Goal: Task Accomplishment & Management: Complete application form

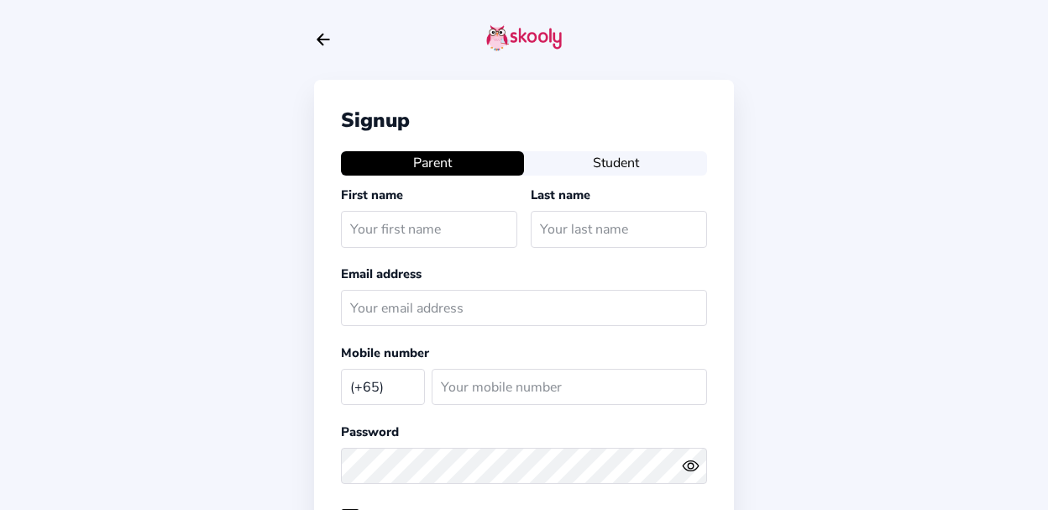
select select "SG"
type input "[PERSON_NAME]"
type input "Guhathakur"
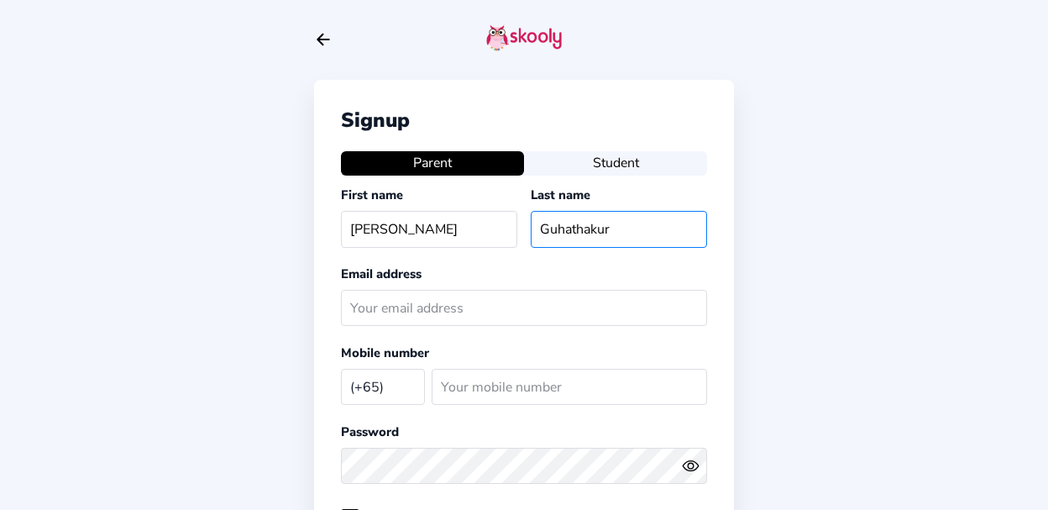
type input "[PERSON_NAME][EMAIL_ADDRESS][DOMAIN_NAME]"
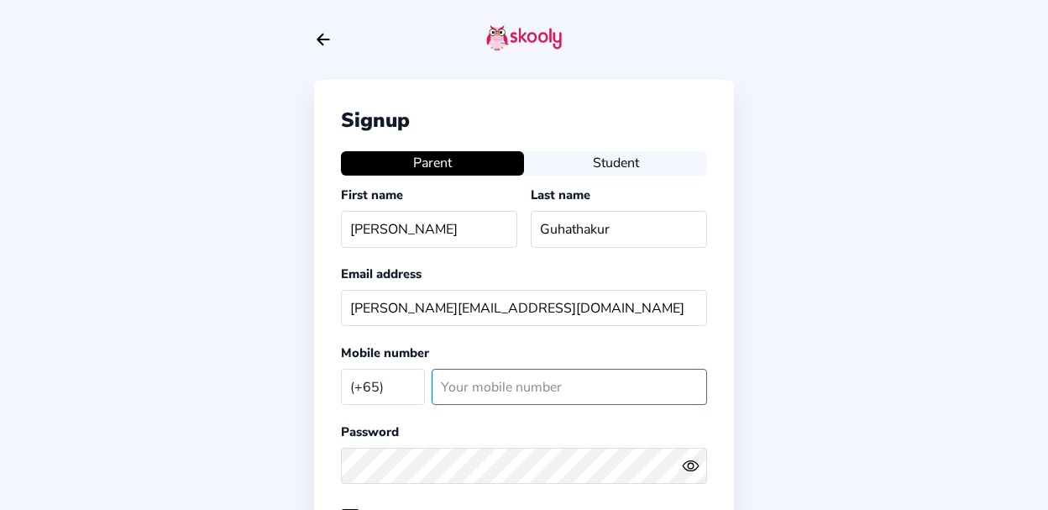
type input "83555039"
click at [684, 468] on icon "Eye" at bounding box center [691, 466] width 18 height 18
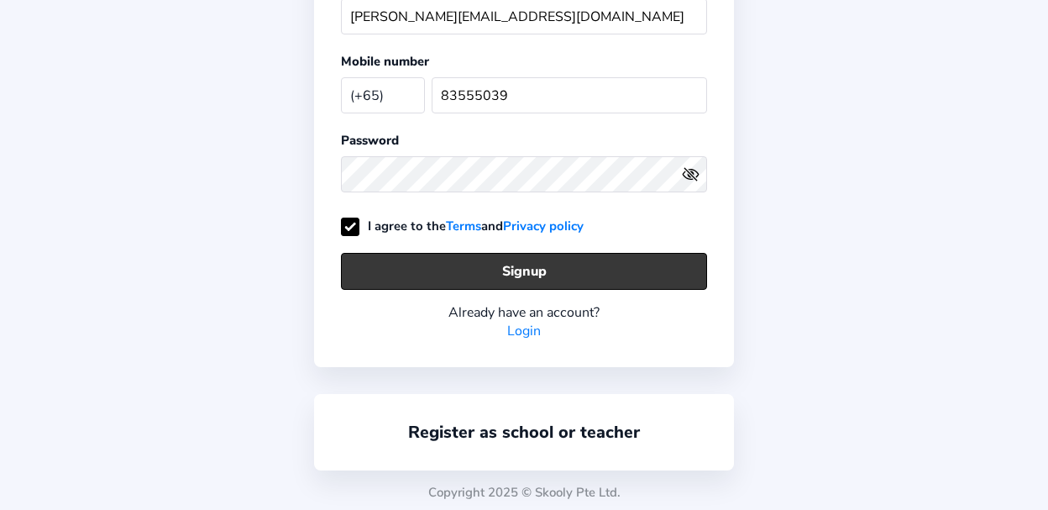
click at [607, 257] on button "Signup" at bounding box center [524, 271] width 366 height 36
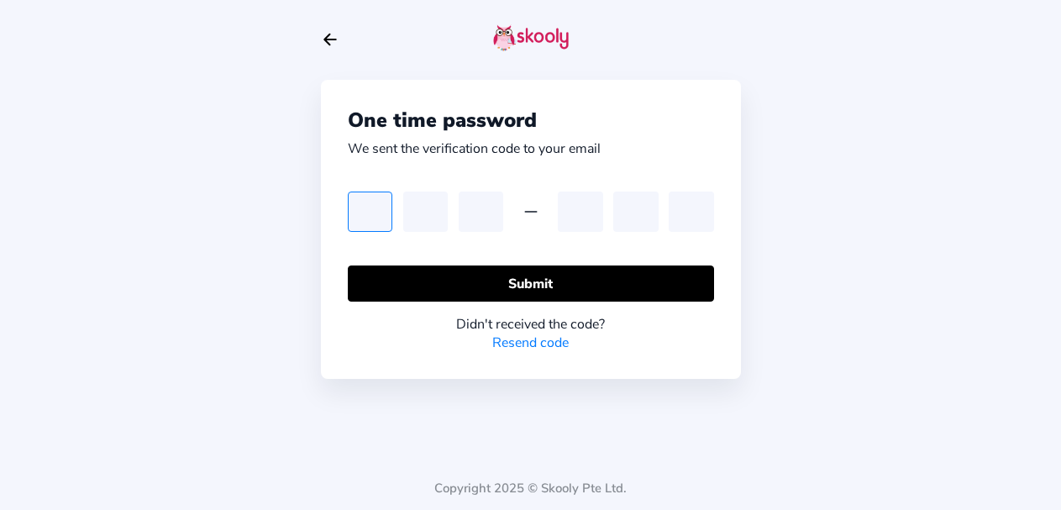
type input "8"
type input "3"
type input "7"
type input "6"
type input "1"
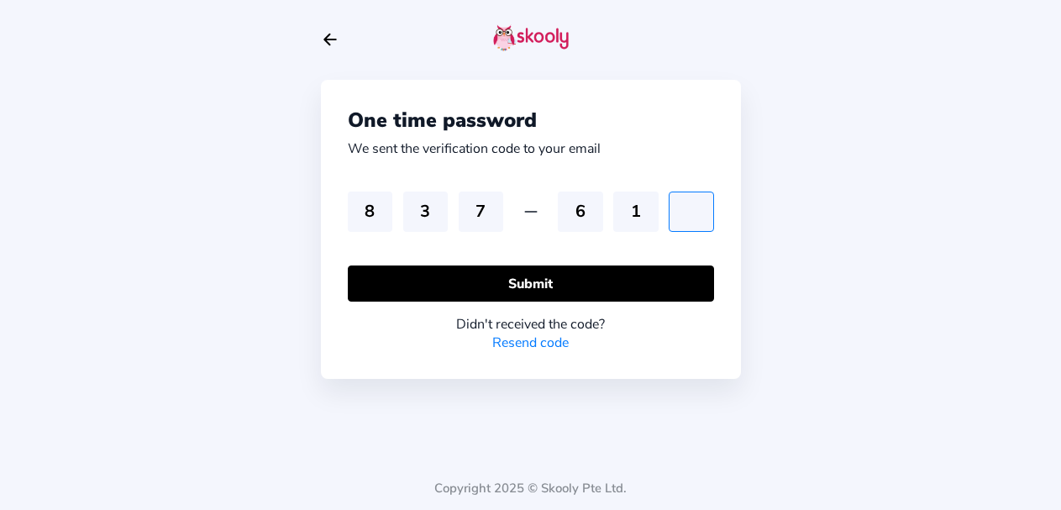
type input "7"
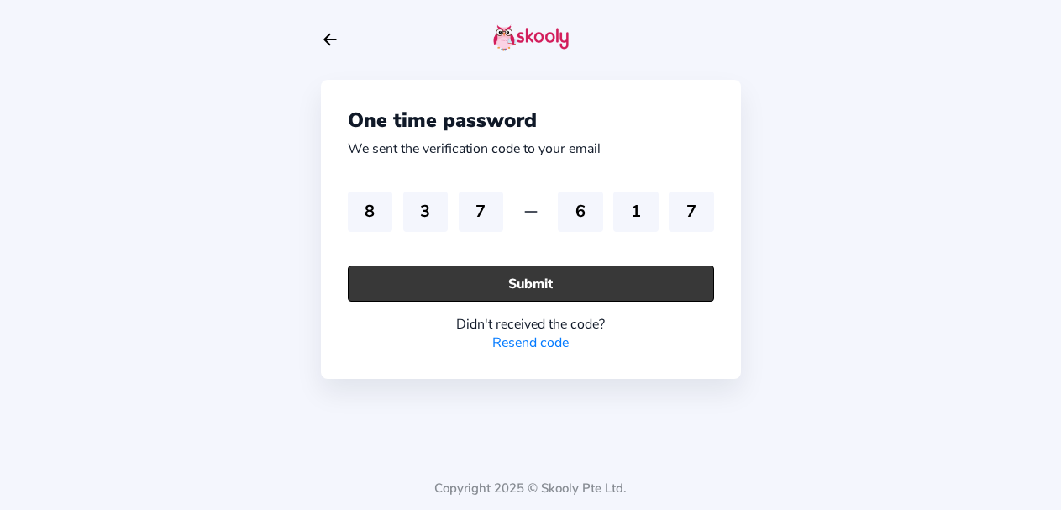
click at [673, 275] on button "Submit" at bounding box center [531, 283] width 366 height 36
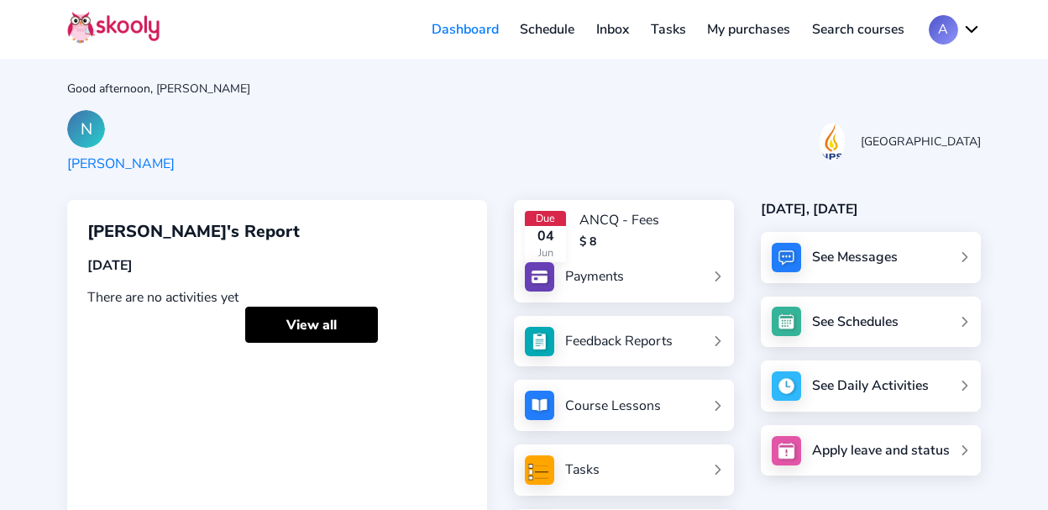
click at [673, 275] on link "Payments" at bounding box center [624, 276] width 198 height 29
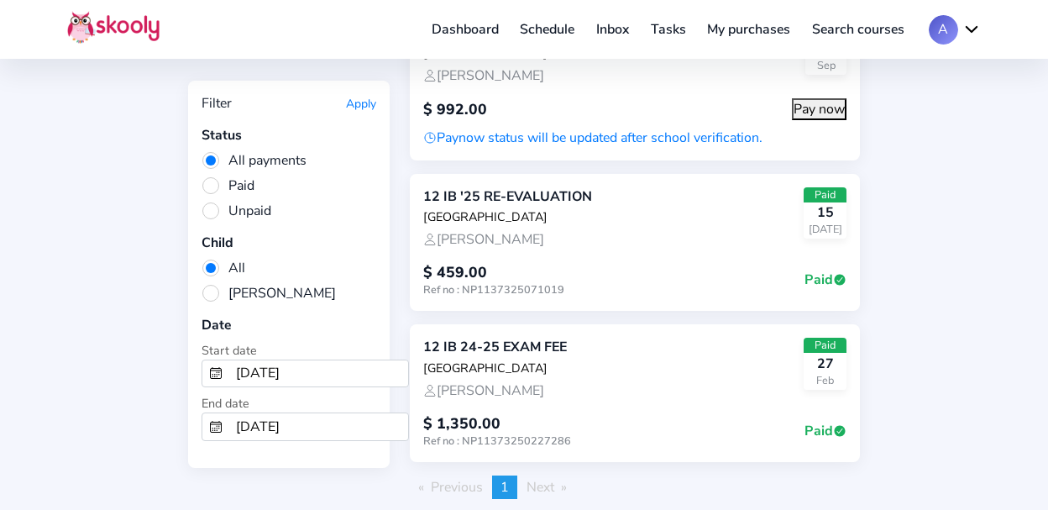
scroll to position [170, 0]
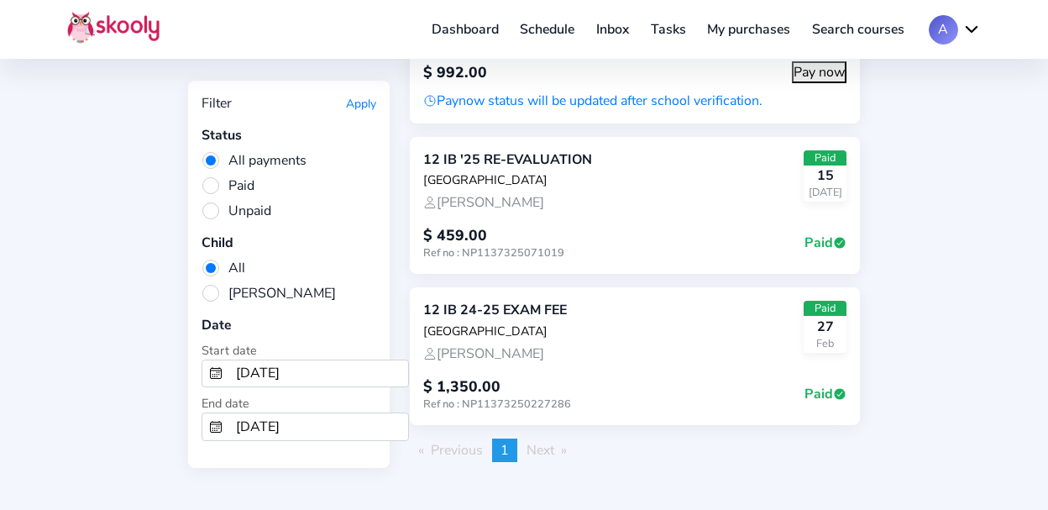
click at [239, 214] on span "Unpaid" at bounding box center [237, 211] width 70 height 18
click at [0, 0] on input "Unpaid" at bounding box center [0, 0] width 0 height 0
click at [276, 155] on span "All payments" at bounding box center [254, 160] width 105 height 18
click at [0, 0] on input "All payments" at bounding box center [0, 0] width 0 height 0
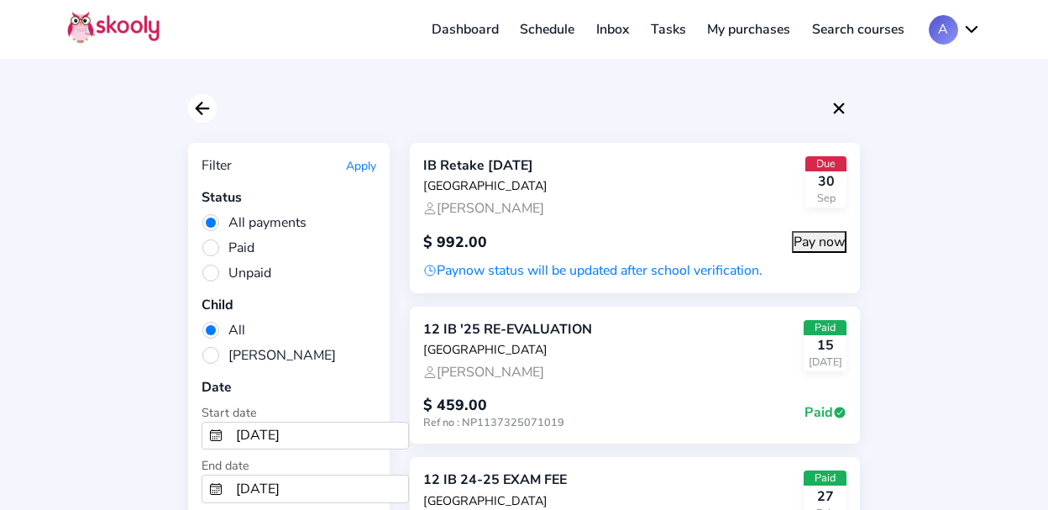
click at [199, 109] on icon "Arrow Back" at bounding box center [202, 108] width 20 height 20
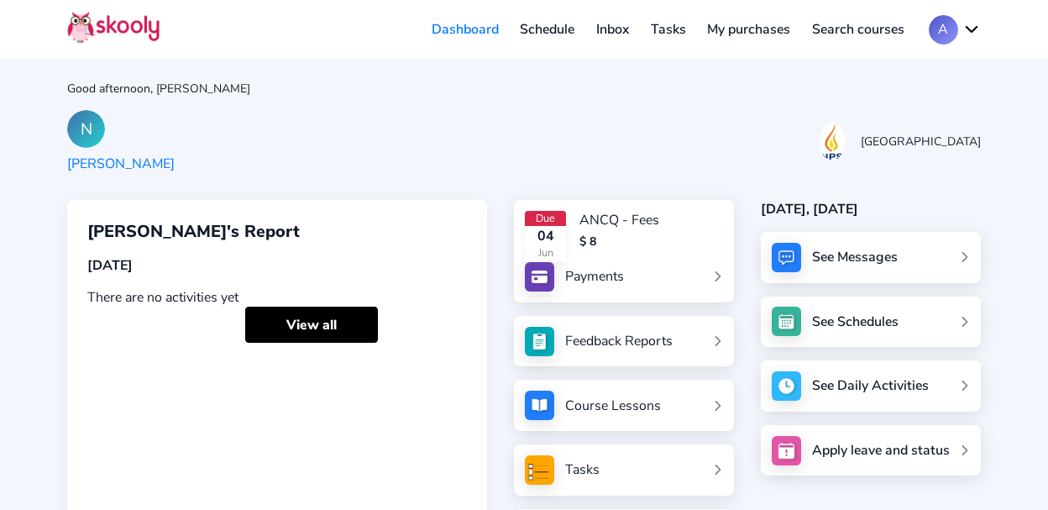
click at [636, 327] on link "Feedback Reports" at bounding box center [624, 341] width 198 height 29
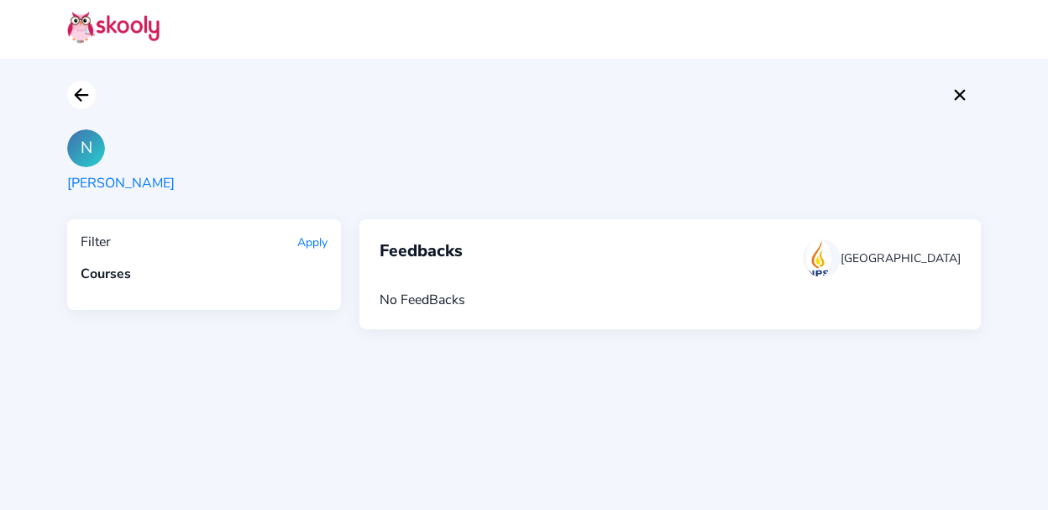
click at [86, 102] on icon "Arrow Back" at bounding box center [81, 95] width 20 height 20
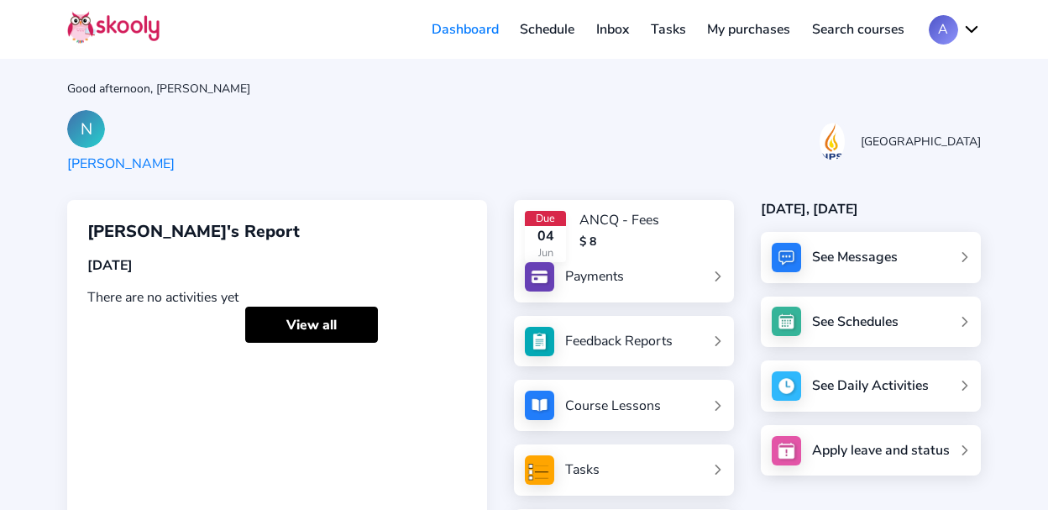
click at [832, 248] on div "See Messages" at bounding box center [855, 257] width 86 height 18
click at [657, 403] on div "Course Lessons" at bounding box center [613, 405] width 96 height 18
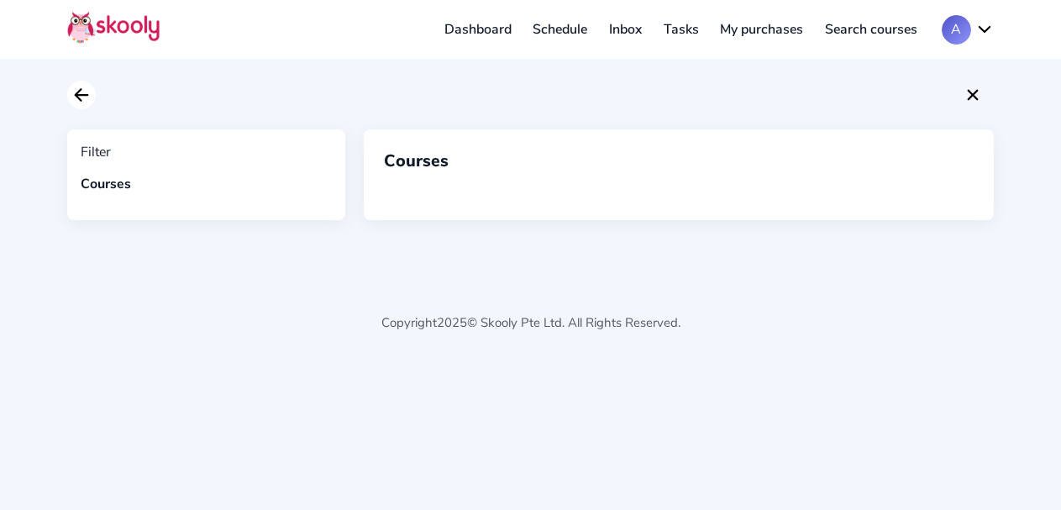
click at [77, 90] on icon "Arrow Back" at bounding box center [81, 95] width 20 height 20
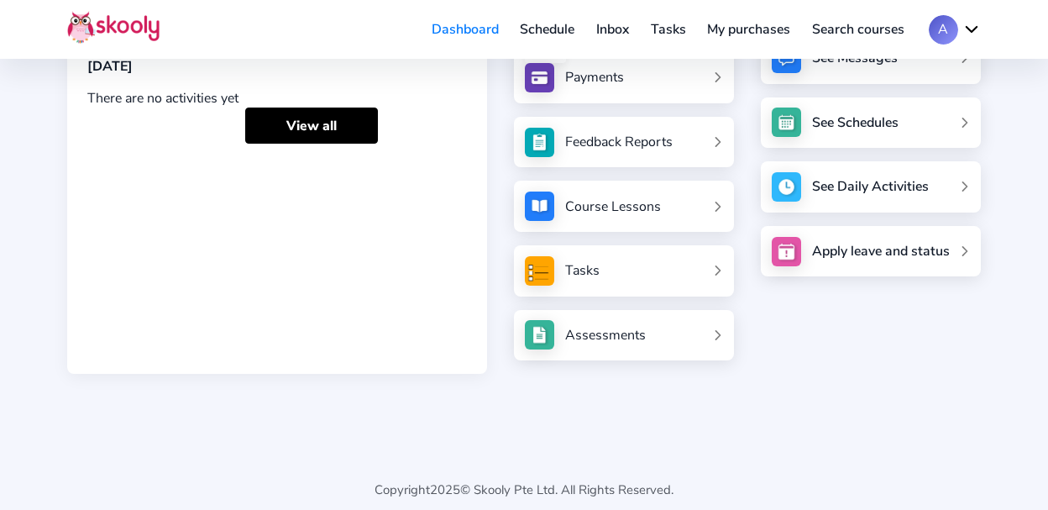
scroll to position [212, 0]
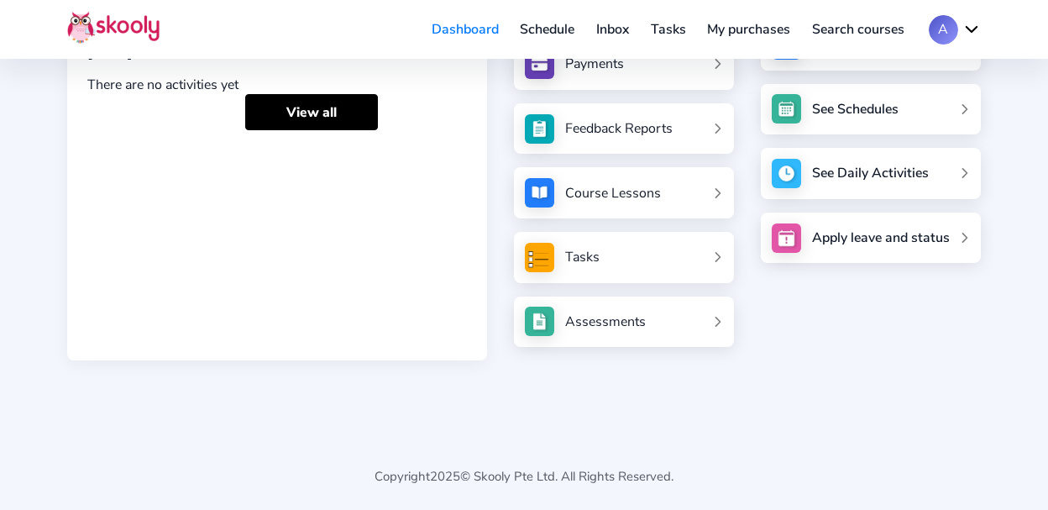
click at [684, 36] on link "Tasks" at bounding box center [668, 29] width 57 height 27
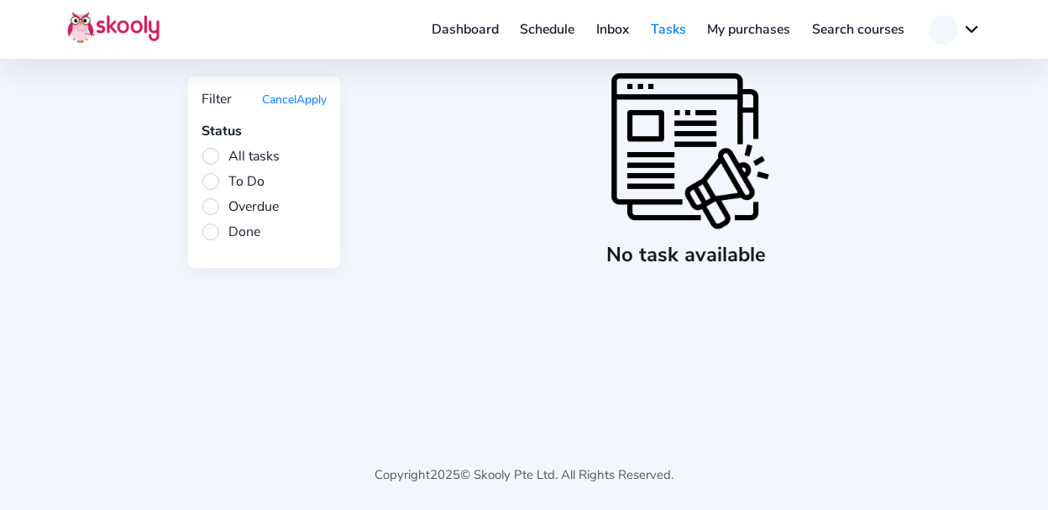
scroll to position [111, 0]
click at [621, 33] on link "Inbox" at bounding box center [612, 29] width 55 height 27
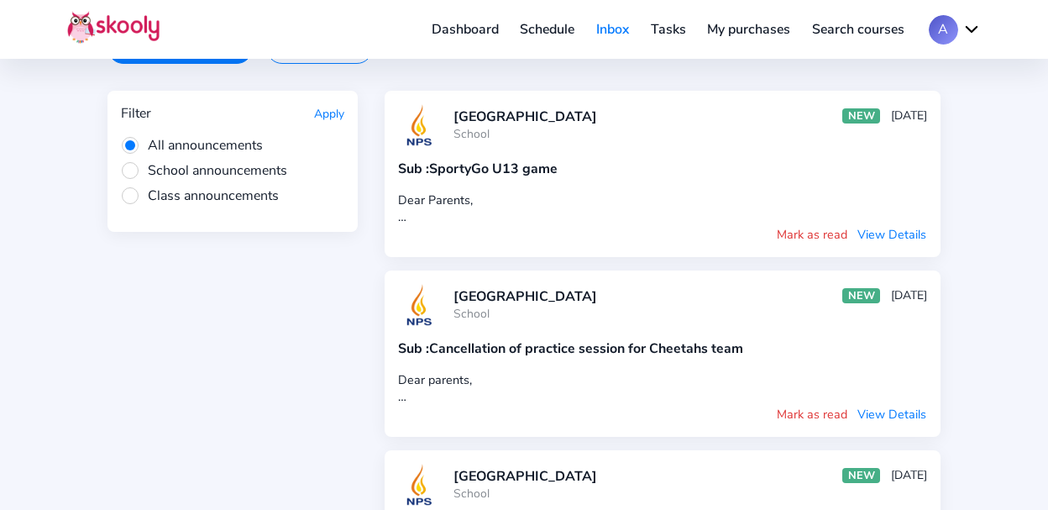
scroll to position [378, 0]
